Goal: Task Accomplishment & Management: Manage account settings

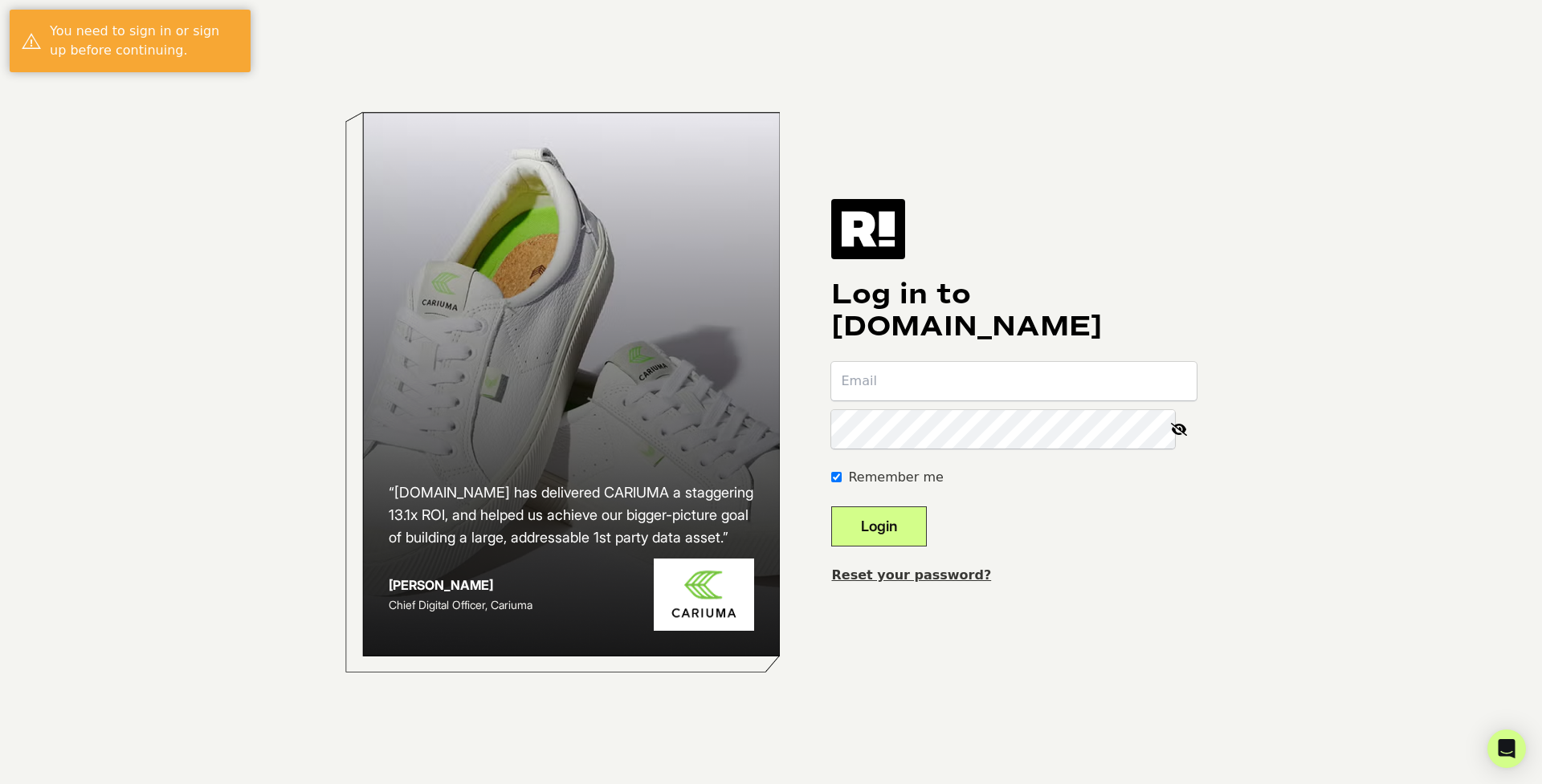
type input "[PERSON_NAME][EMAIL_ADDRESS][PERSON_NAME][DOMAIN_NAME]"
click at [902, 526] on button "Login" at bounding box center [878, 526] width 95 height 40
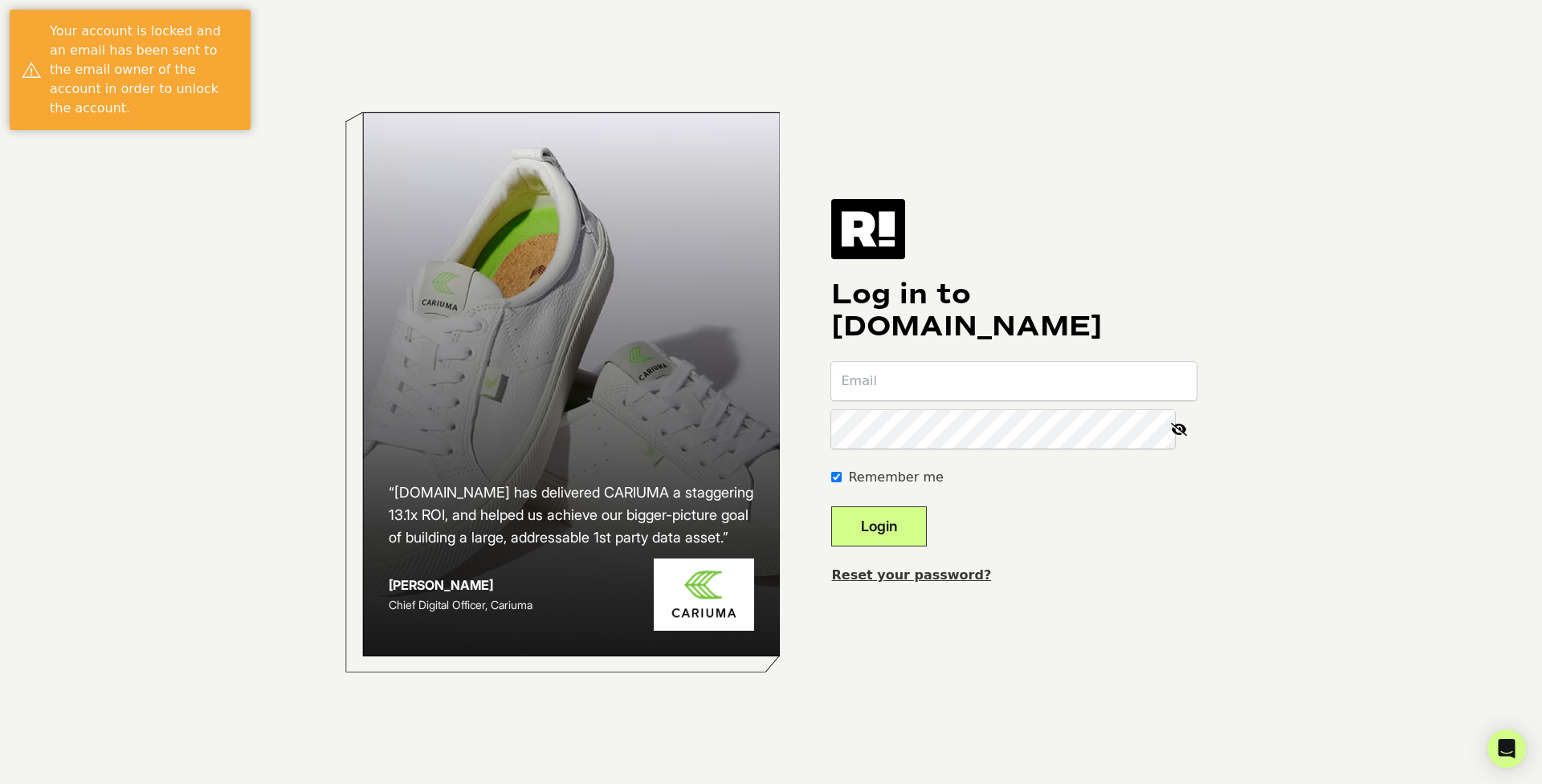
type input "[PERSON_NAME][EMAIL_ADDRESS][PERSON_NAME][DOMAIN_NAME]"
click at [918, 520] on button "Login" at bounding box center [878, 526] width 95 height 40
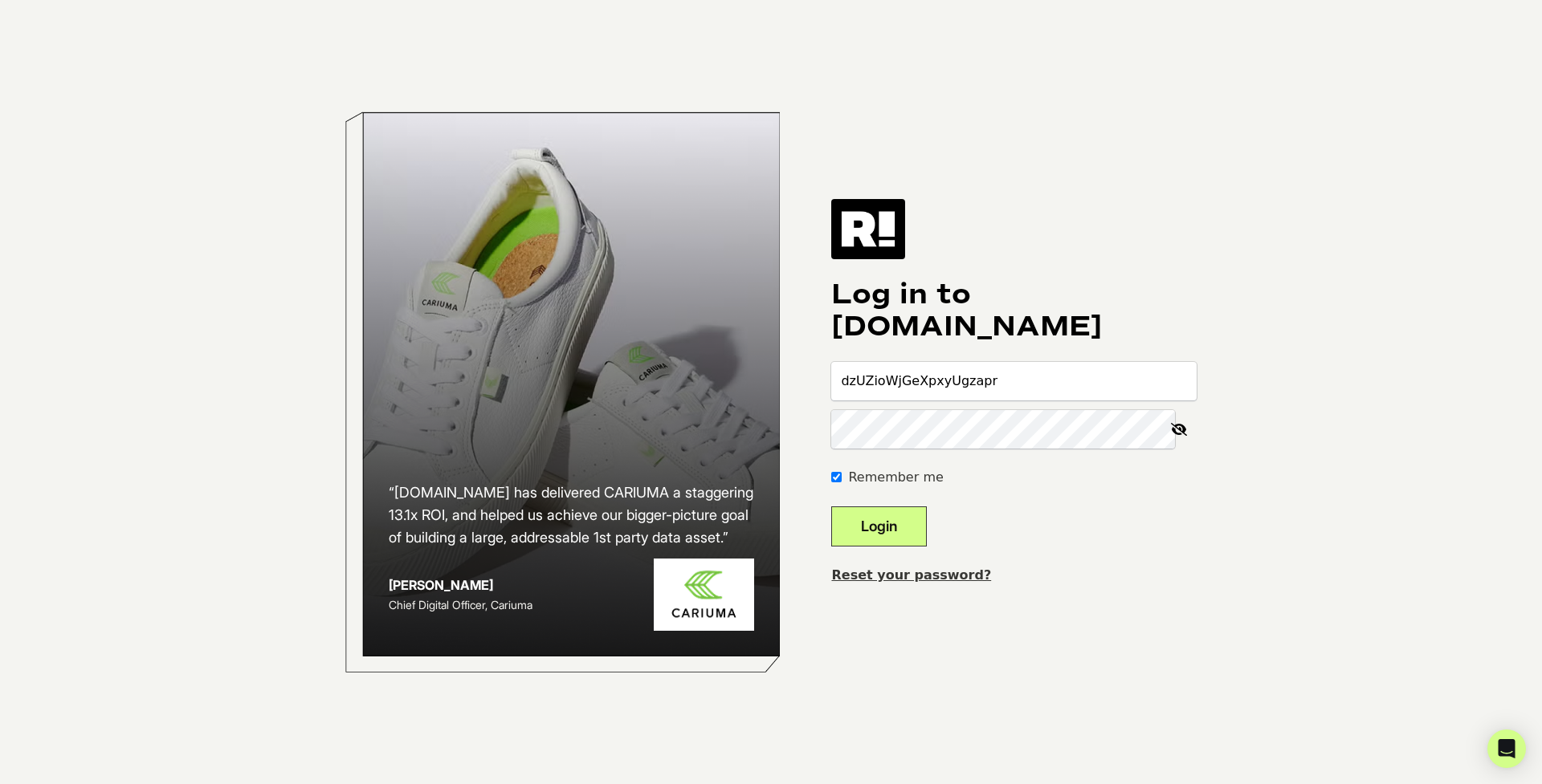
click at [909, 529] on button "Login" at bounding box center [878, 526] width 95 height 40
click at [908, 522] on button "Login" at bounding box center [878, 526] width 95 height 40
click at [905, 380] on input "dzUZioWjGeXpxyUgzapr" at bounding box center [1013, 380] width 365 height 38
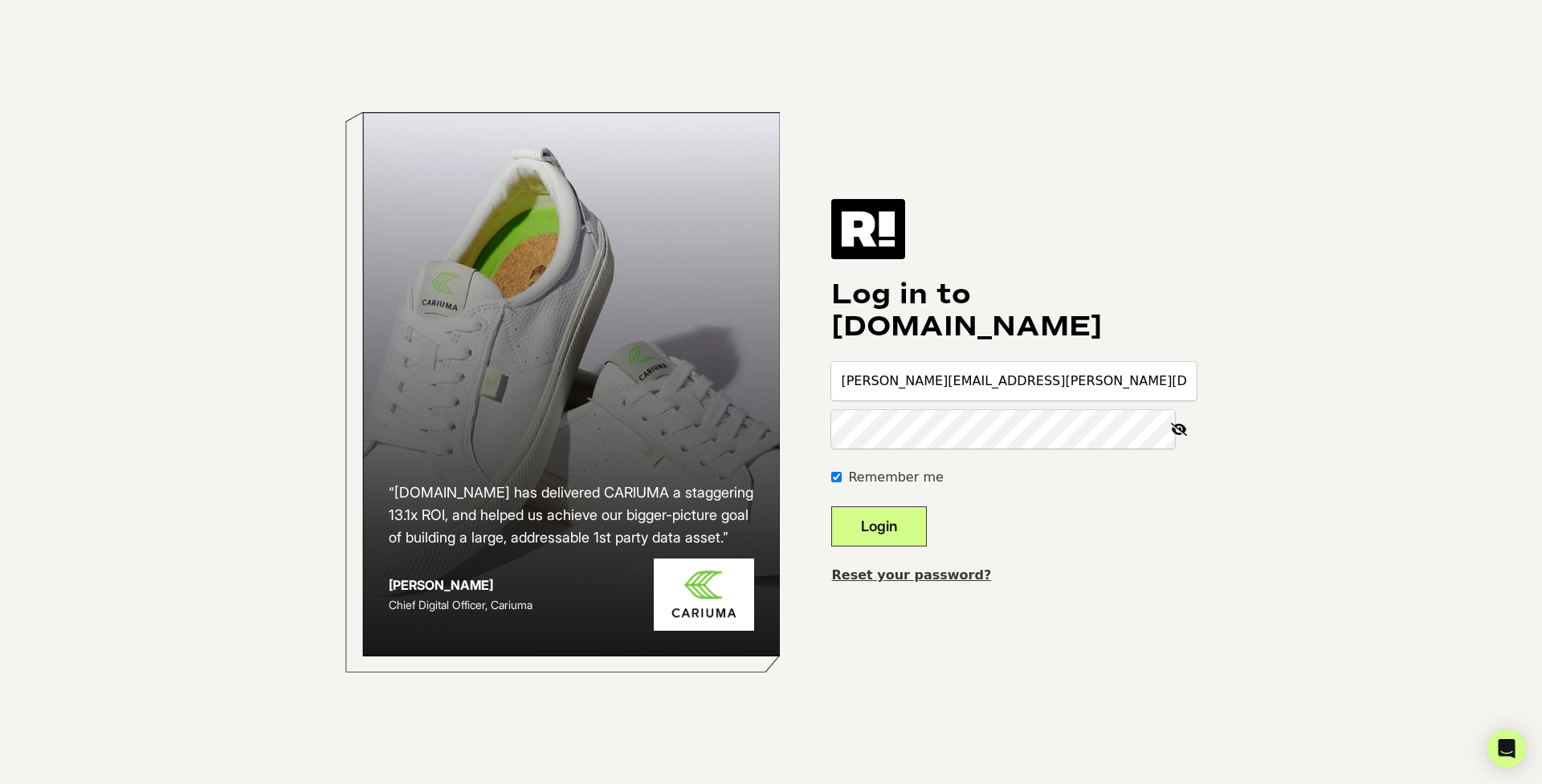
type input "tania.peralta@bbicompany.com"
click at [902, 526] on button "Login" at bounding box center [878, 526] width 95 height 40
